Goal: Use online tool/utility

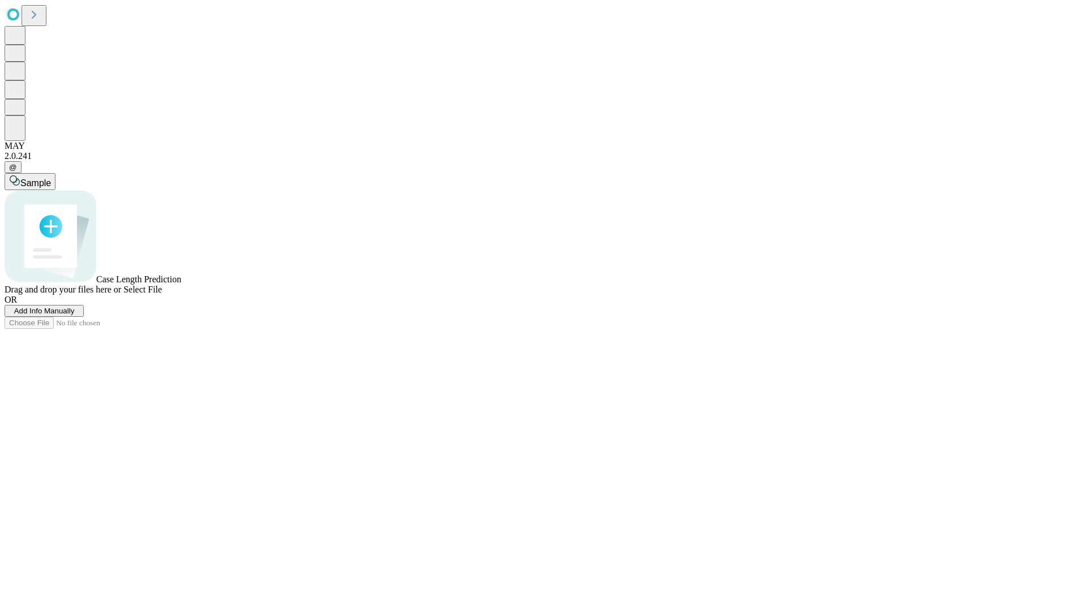
click at [162, 294] on span "Select File" at bounding box center [142, 290] width 39 height 10
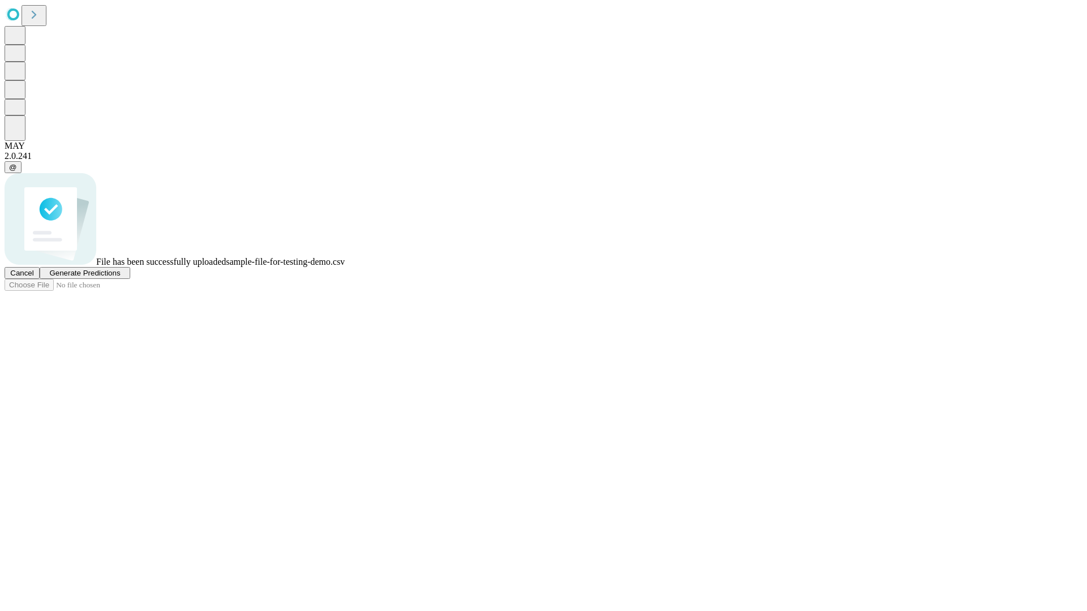
click at [120, 277] on span "Generate Predictions" at bounding box center [84, 273] width 71 height 8
